Goal: Information Seeking & Learning: Learn about a topic

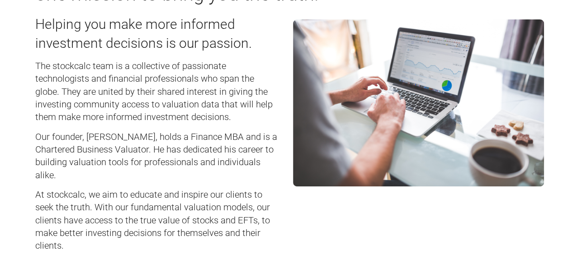
scroll to position [124, 0]
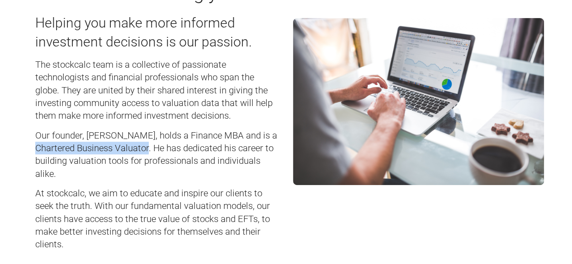
drag, startPoint x: 148, startPoint y: 147, endPoint x: 35, endPoint y: 150, distance: 112.6
click at [35, 150] on h5 "Our founder, Brian Donovan, holds a Finance MBA and is a Chartered Business Val…" at bounding box center [157, 154] width 244 height 51
click at [161, 182] on div "Helping you make more informed investment decisions is our passion. The stockca…" at bounding box center [157, 130] width 258 height 250
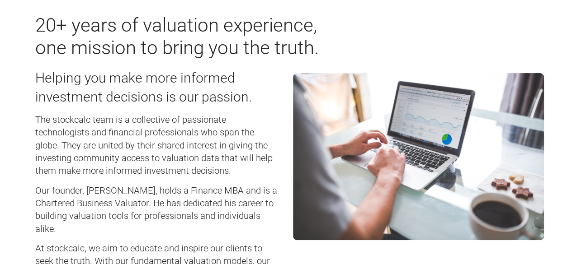
scroll to position [0, 0]
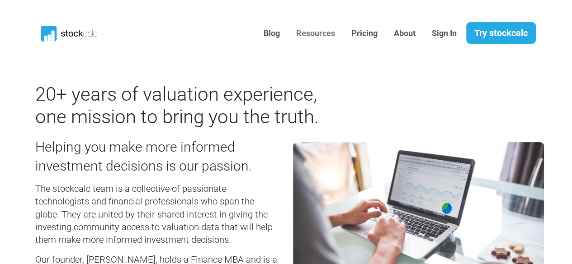
click at [312, 35] on link "Resources" at bounding box center [315, 34] width 52 height 22
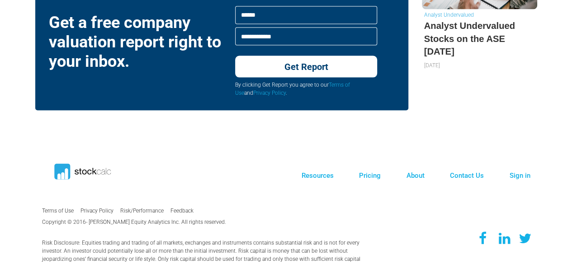
scroll to position [913, 0]
